Goal: Task Accomplishment & Management: Use online tool/utility

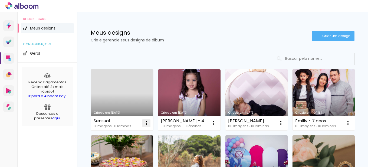
click at [145, 120] on iron-icon at bounding box center [146, 123] width 6 height 6
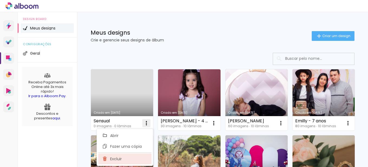
click at [122, 159] on span "Excluir" at bounding box center [116, 159] width 12 height 4
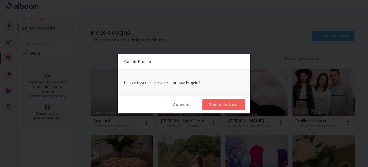
click at [0, 0] on slot "Tenho certeza" at bounding box center [0, 0] width 0 height 0
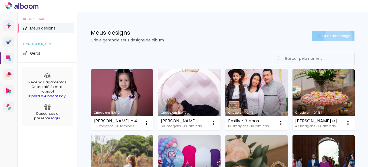
click at [333, 39] on paper-button "Criar um design" at bounding box center [333, 36] width 43 height 10
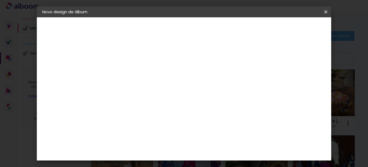
click at [131, 75] on input at bounding box center [131, 72] width 0 height 8
type input "[PERSON_NAME]"
type paper-input "[PERSON_NAME]"
click at [0, 0] on slot "Avançar" at bounding box center [0, 0] width 0 height 0
click at [153, 103] on input at bounding box center [144, 103] width 55 height 7
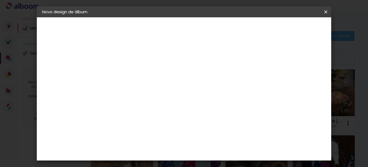
type input "[PERSON_NAME]"
type paper-input "[PERSON_NAME]"
click at [156, 124] on div "AlfaFotoBook" at bounding box center [141, 122] width 29 height 4
click at [0, 0] on slot "Avançar" at bounding box center [0, 0] width 0 height 0
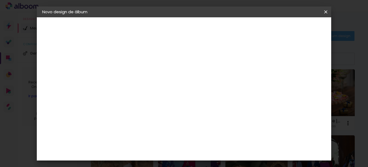
click at [0, 0] on slot "Avançar" at bounding box center [0, 0] width 0 height 0
click at [200, 29] on span "Iniciar design" at bounding box center [193, 31] width 12 height 8
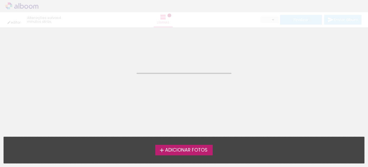
click at [196, 148] on span "Adicionar Fotos" at bounding box center [186, 150] width 43 height 5
click at [0, 0] on input "file" at bounding box center [0, 0] width 0 height 0
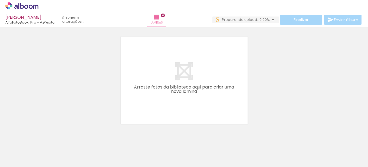
click at [122, 152] on div at bounding box center [115, 148] width 18 height 27
click at [105, 141] on paper-icon-button at bounding box center [103, 138] width 7 height 7
click at [256, 139] on iron-icon at bounding box center [255, 138] width 6 height 6
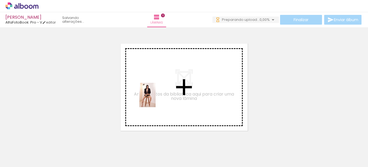
drag, startPoint x: 54, startPoint y: 150, endPoint x: 156, endPoint y: 99, distance: 113.7
click at [156, 99] on quentale-workspace at bounding box center [184, 83] width 368 height 167
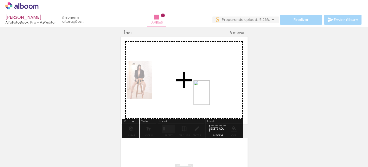
drag, startPoint x: 87, startPoint y: 151, endPoint x: 210, endPoint y: 97, distance: 134.0
click at [210, 97] on quentale-workspace at bounding box center [184, 83] width 368 height 167
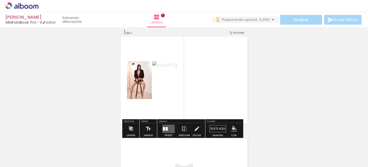
click at [166, 128] on div at bounding box center [167, 129] width 2 height 4
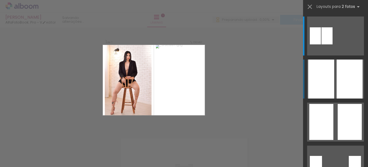
click at [338, 90] on div at bounding box center [350, 79] width 26 height 39
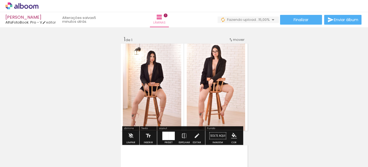
drag, startPoint x: 149, startPoint y: 85, endPoint x: 263, endPoint y: 79, distance: 114.9
click at [263, 79] on div "Inserir lâmina 1 de 1" at bounding box center [184, 131] width 368 height 204
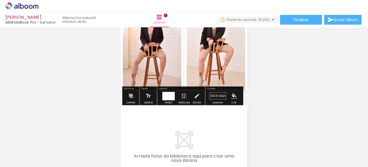
scroll to position [27, 0]
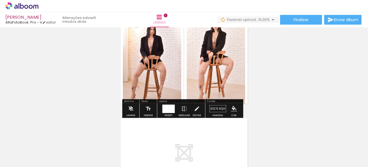
click at [166, 112] on div at bounding box center [165, 109] width 6 height 8
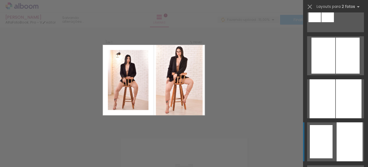
scroll to position [260, 0]
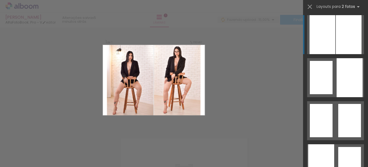
click at [336, 44] on div at bounding box center [349, 34] width 26 height 39
